Goal: Check status: Check status

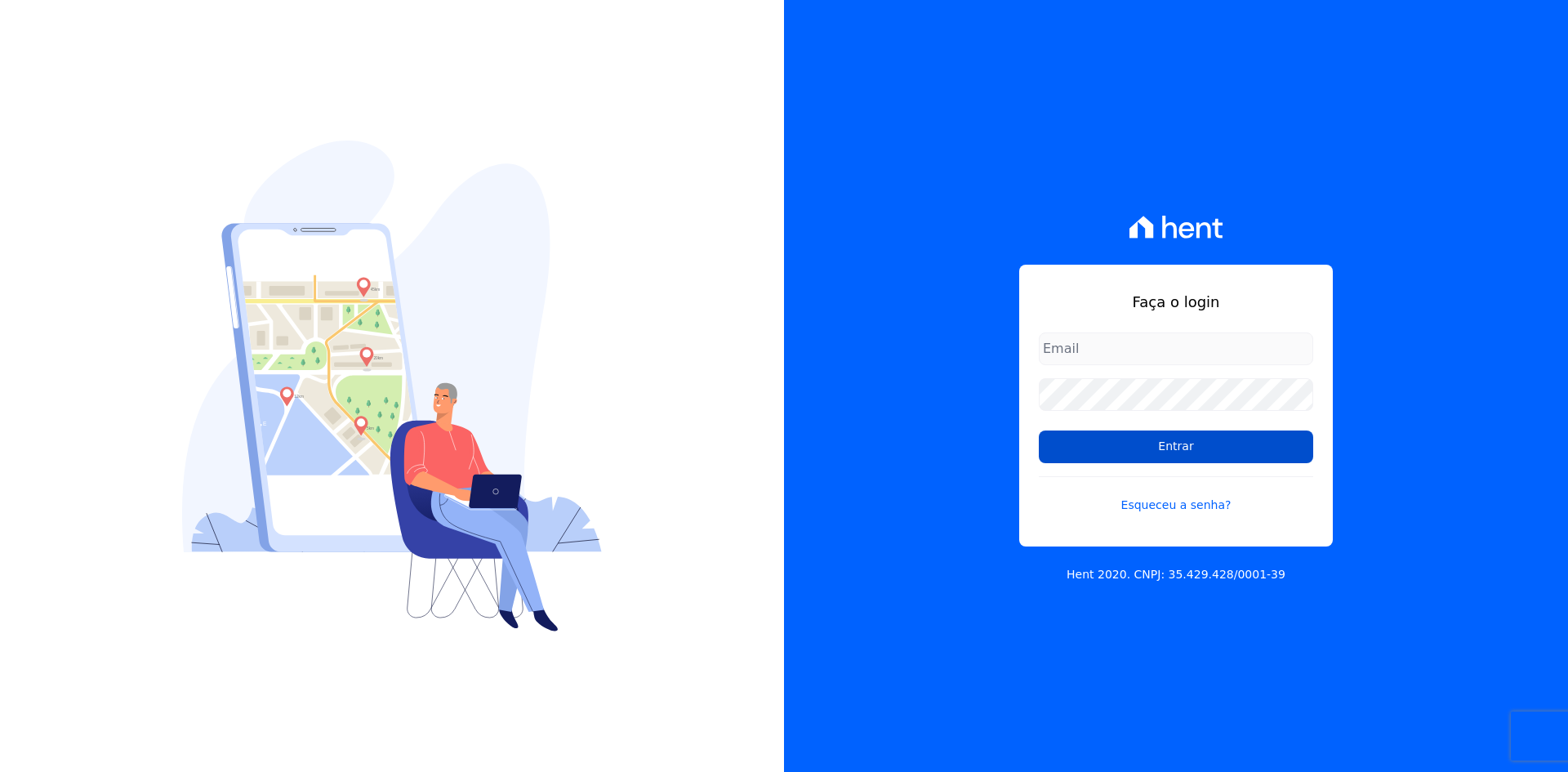
type input "[EMAIL_ADDRESS][DOMAIN_NAME]"
click at [1195, 454] on input "Entrar" at bounding box center [1175, 447] width 275 height 33
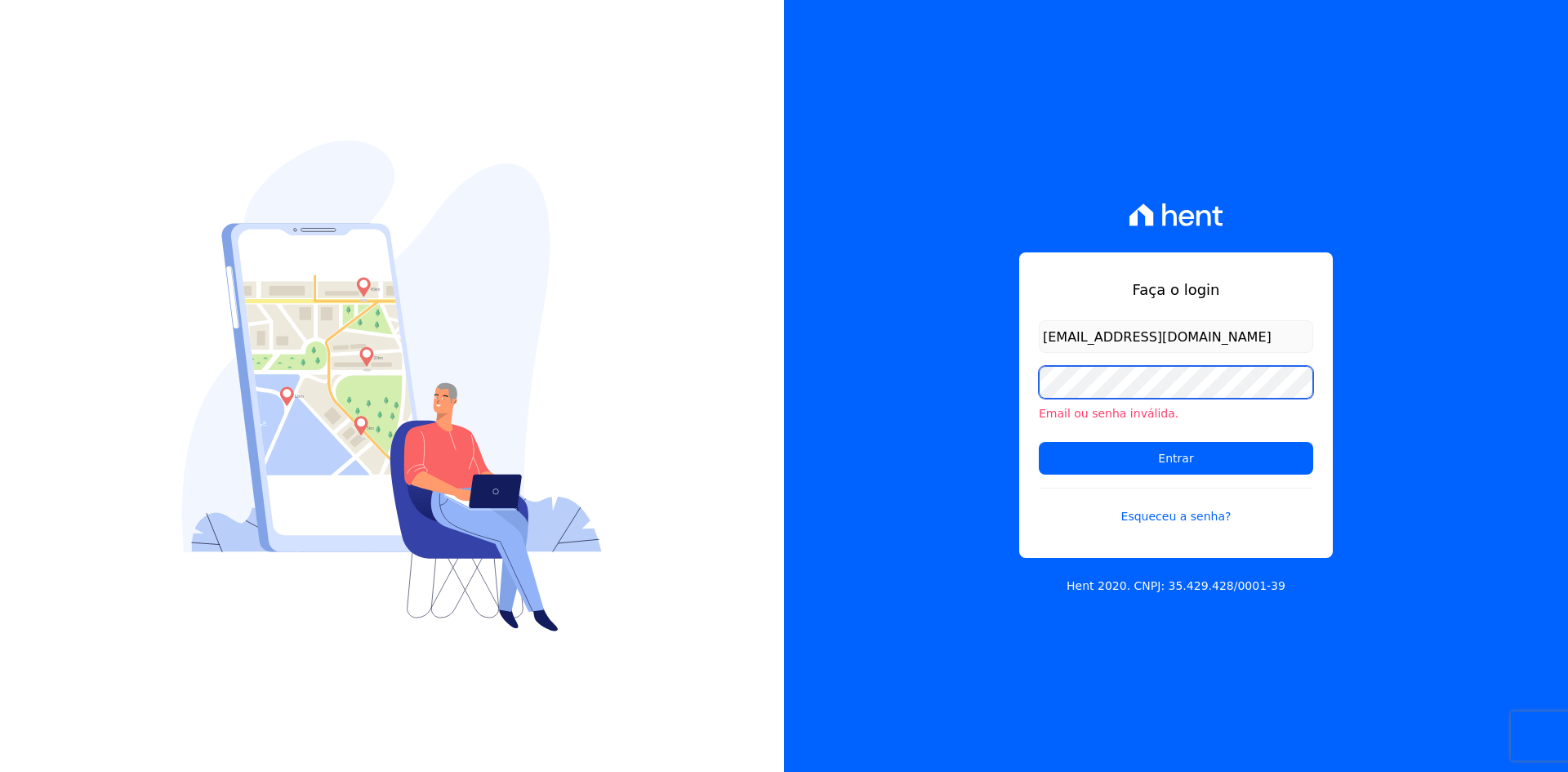
click at [1016, 393] on div "Faça o login [EMAIL_ADDRESS][DOMAIN_NAME] Email ou senha inválida. Entrar Esque…" at bounding box center [1176, 386] width 784 height 772
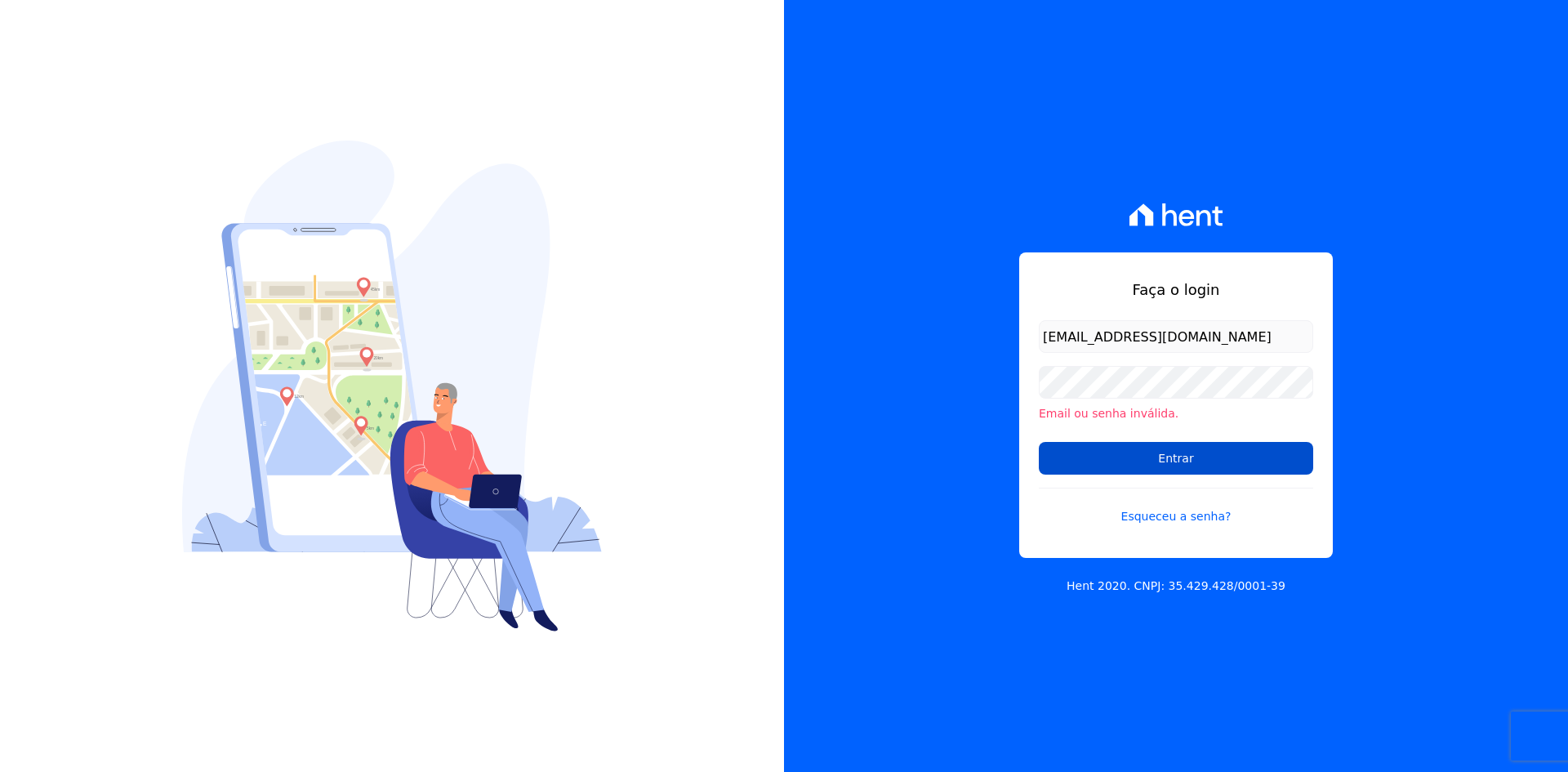
click at [1141, 461] on input "Entrar" at bounding box center [1175, 458] width 275 height 33
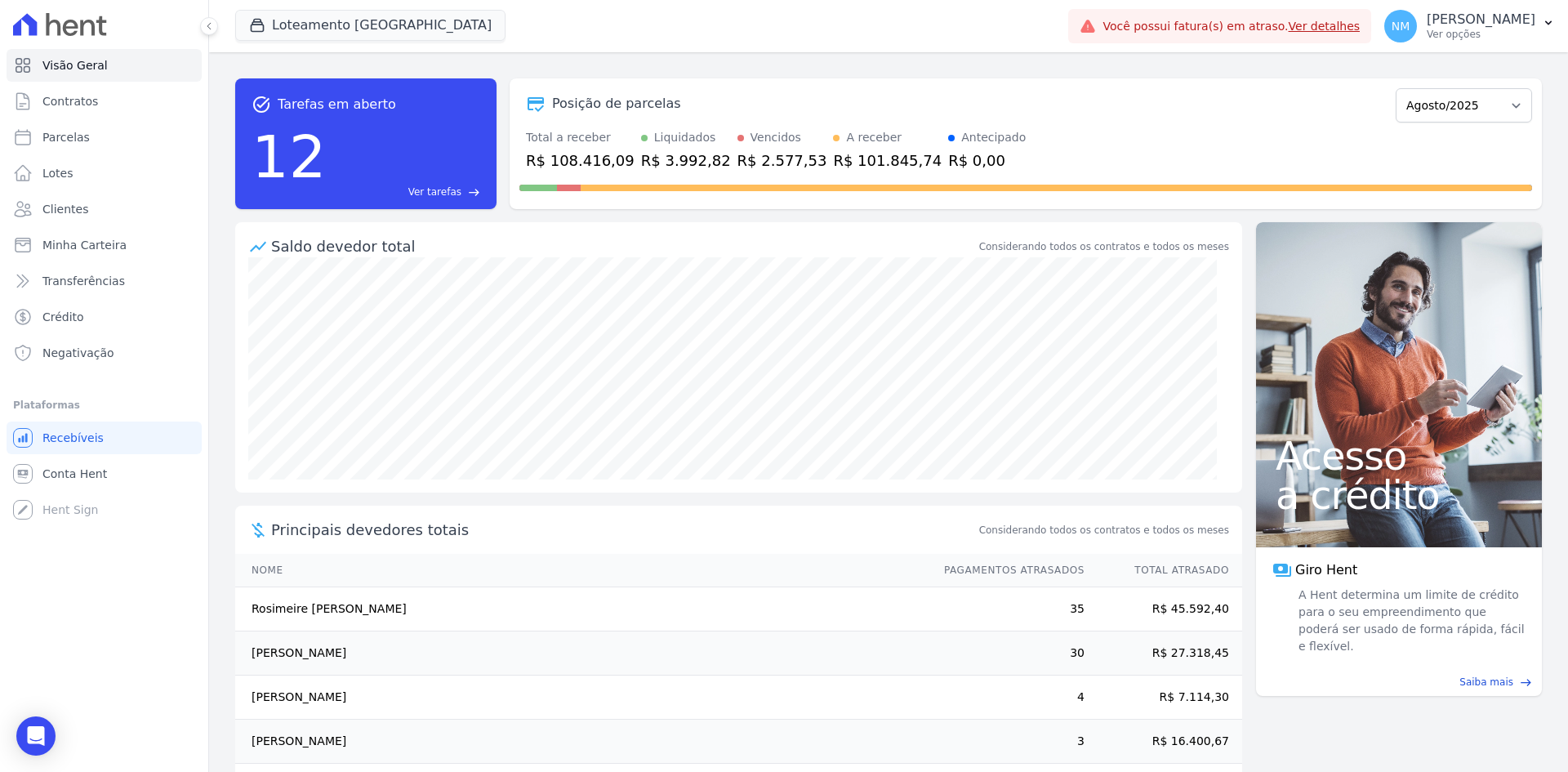
click at [1324, 28] on link "Ver detalhes" at bounding box center [1325, 26] width 72 height 13
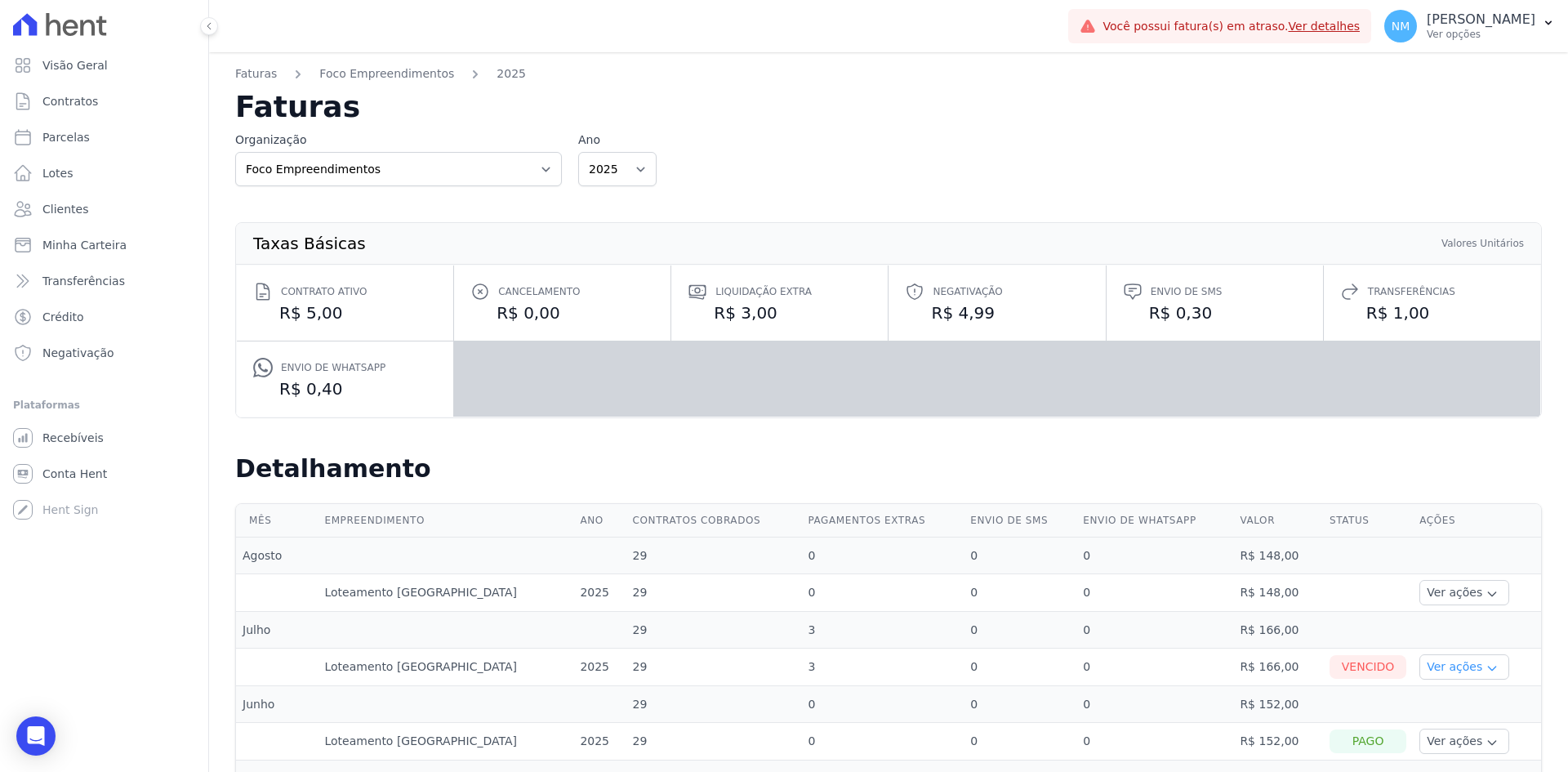
click at [1447, 669] on button "Ver ações" at bounding box center [1465, 666] width 90 height 25
click at [1443, 712] on link "Ver boleto" at bounding box center [1486, 711] width 120 height 17
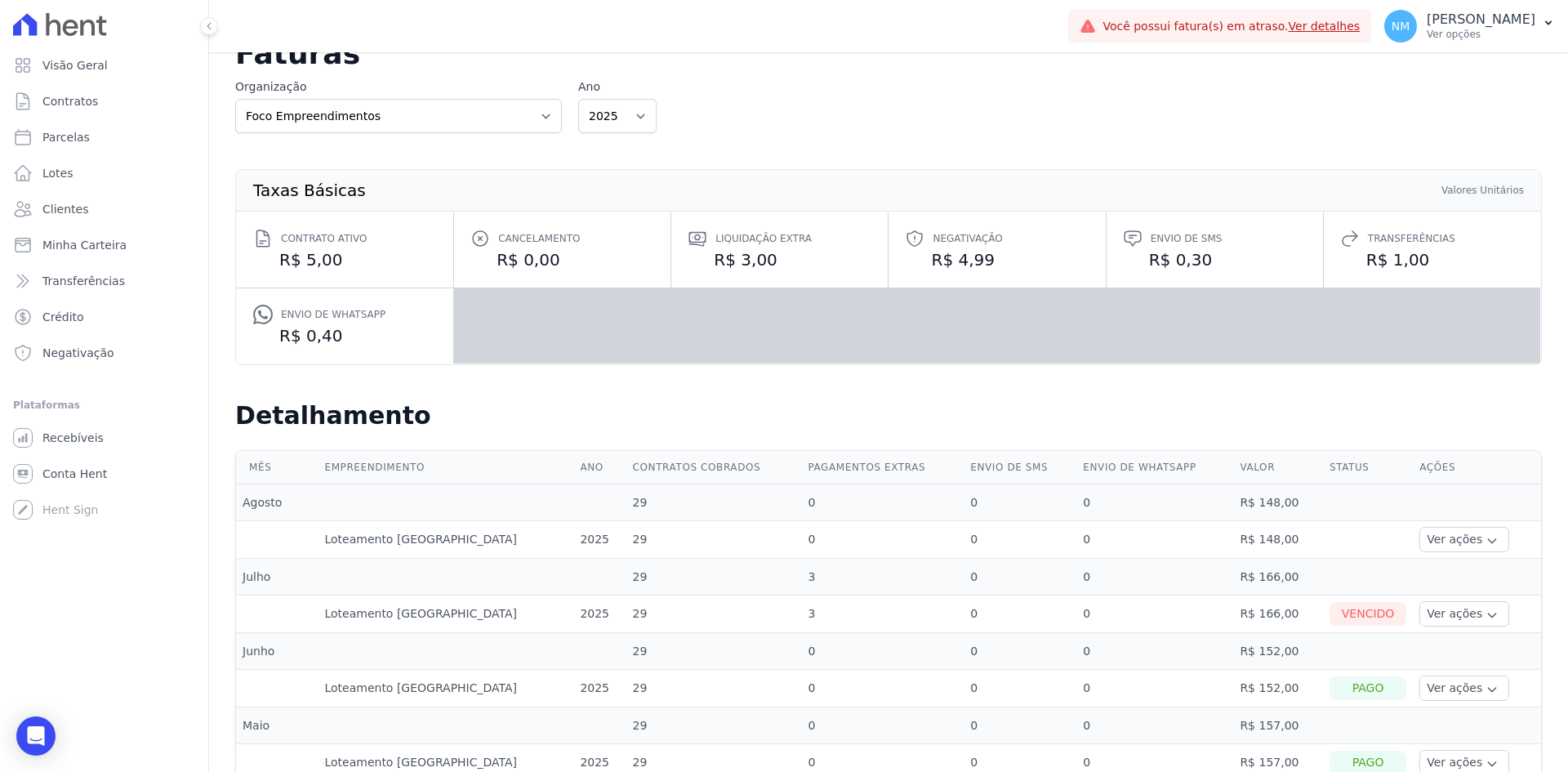
scroll to position [82, 0]
